Goal: Check status: Check status

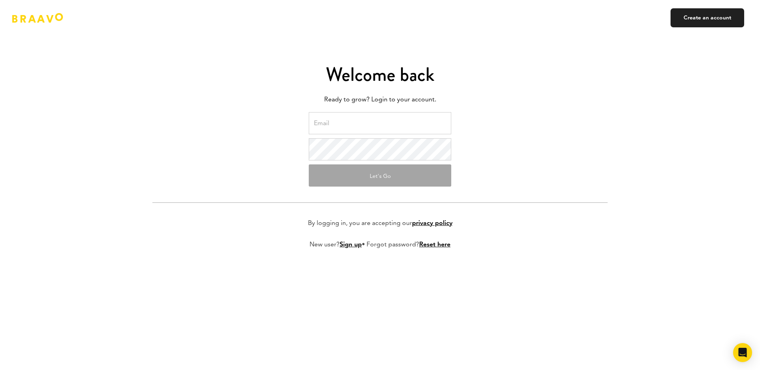
type input "[EMAIL_ADDRESS][DOMAIN_NAME]"
click at [363, 172] on button "Let's Go" at bounding box center [380, 175] width 142 height 22
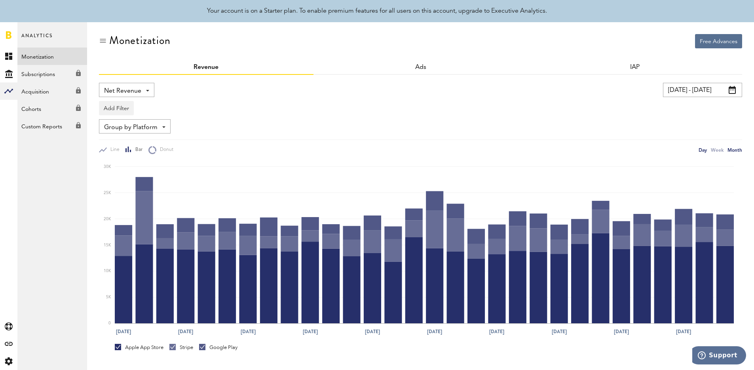
click at [731, 150] on div "Month" at bounding box center [734, 150] width 15 height 8
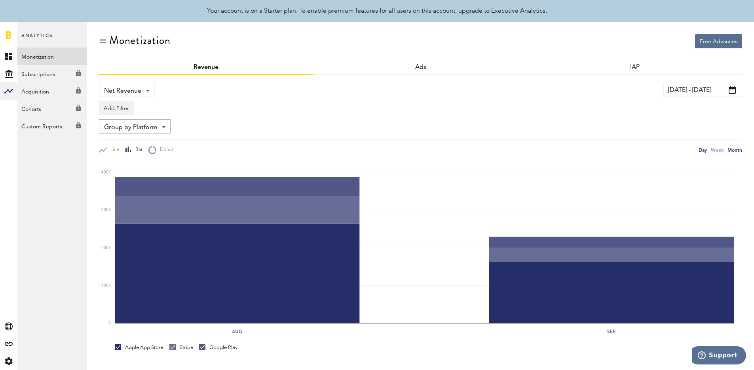
click at [701, 146] on div "Day" at bounding box center [702, 150] width 8 height 8
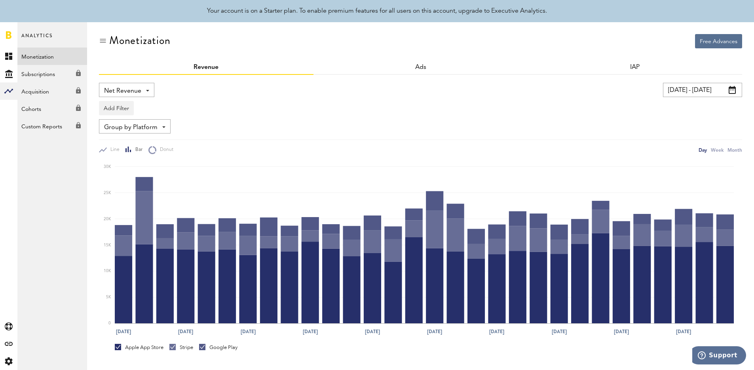
drag, startPoint x: 359, startPoint y: 161, endPoint x: 318, endPoint y: 171, distance: 42.8
click at [357, 162] on icon "Aug 13 Aug 16 Aug 19 Aug 22 Aug 25 Aug 28 Aug 31 Sep 3 Sep 6 Sep 9 0 5K 10K 15K…" at bounding box center [420, 246] width 643 height 185
